Goal: Book appointment/travel/reservation

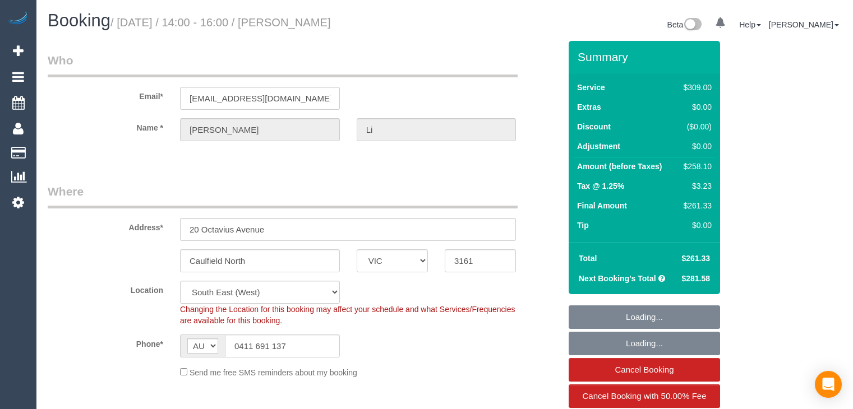
select select "VIC"
select select "string:stripe-pm_1RpsdJ2GScqysDRVFTHkMy6Y"
select select "number:28"
select select "number:14"
select select "number:19"
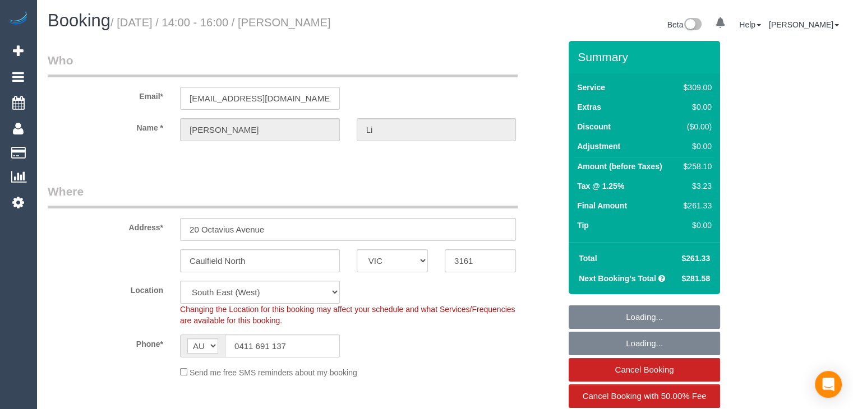
select select "number:24"
select select "number:34"
select select "number:26"
select select "object:832"
select select "spot1"
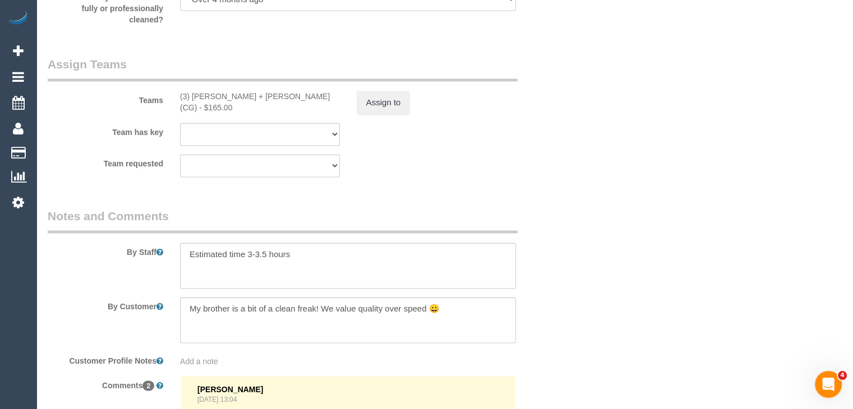
scroll to position [1738, 0]
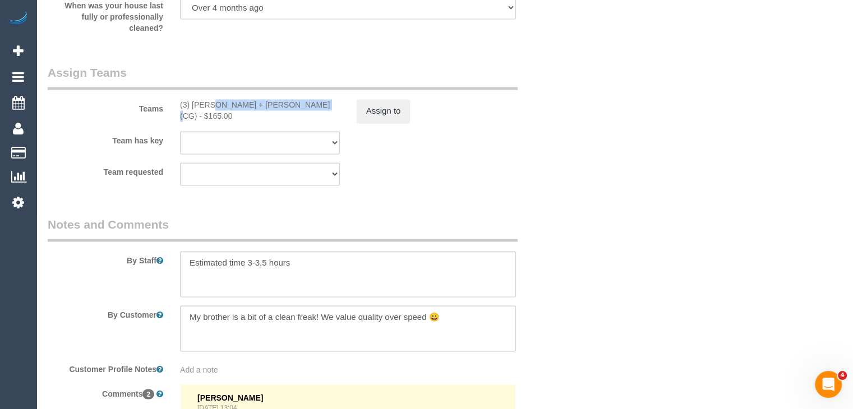
drag, startPoint x: 181, startPoint y: 109, endPoint x: 276, endPoint y: 109, distance: 95.3
click at [276, 109] on div "(3) [PERSON_NAME] + [PERSON_NAME] (CG) - $165.00" at bounding box center [260, 110] width 160 height 22
copy div "(3) [PERSON_NAME] + [PERSON_NAME] (CG)"
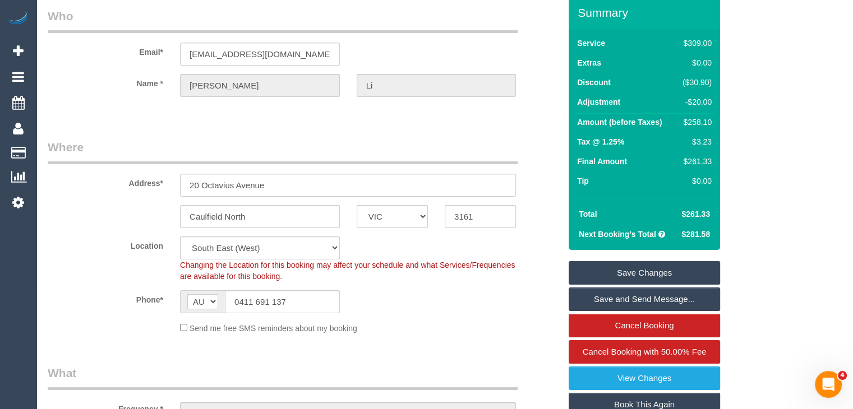
scroll to position [56, 0]
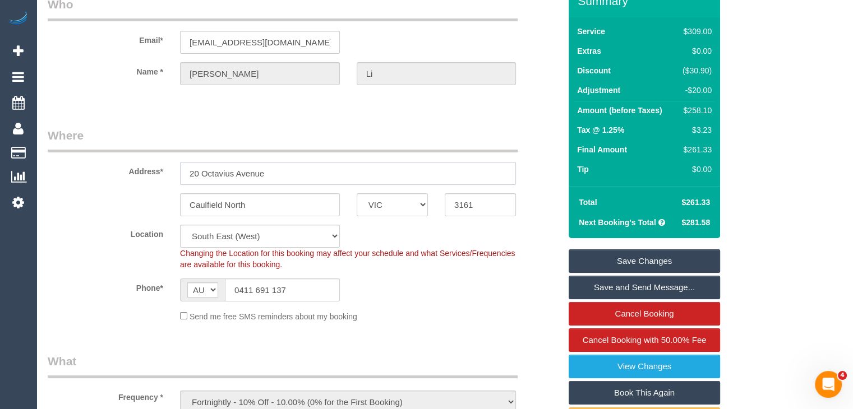
drag, startPoint x: 189, startPoint y: 173, endPoint x: 273, endPoint y: 174, distance: 84.1
click at [273, 174] on input "20 Octavius Avenue" at bounding box center [348, 173] width 336 height 23
drag, startPoint x: 189, startPoint y: 204, endPoint x: 269, endPoint y: 204, distance: 80.2
click at [269, 204] on input "Caulfield North" at bounding box center [260, 204] width 160 height 23
